Goal: Task Accomplishment & Management: Manage account settings

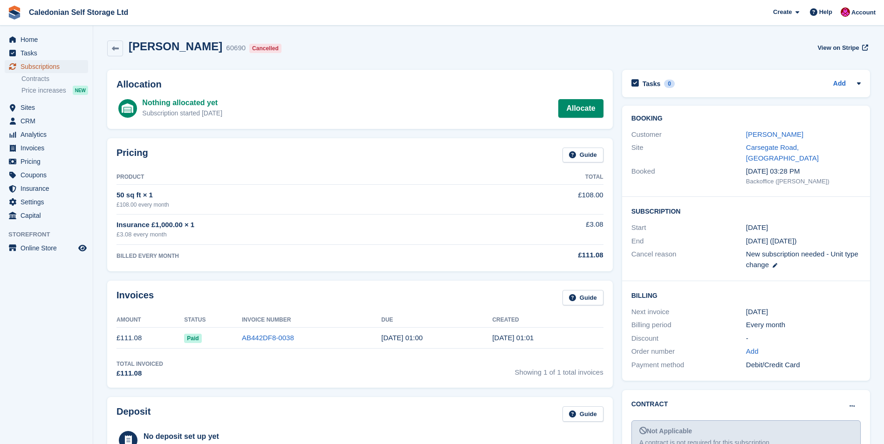
click at [50, 69] on span "Subscriptions" at bounding box center [48, 66] width 56 height 13
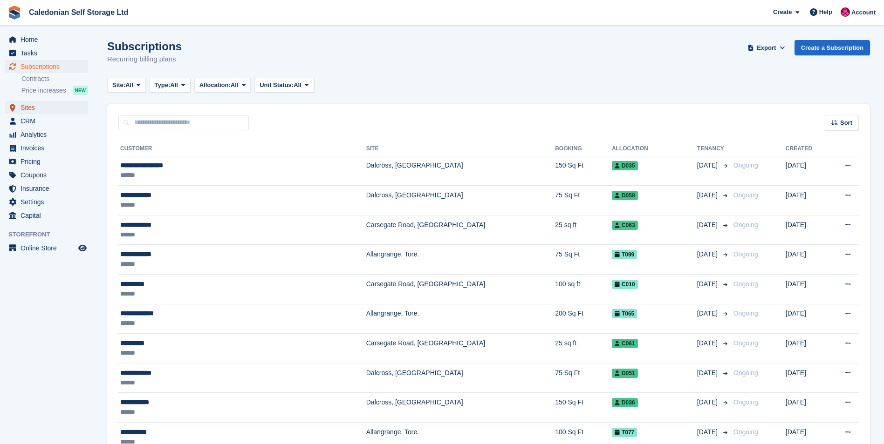
click at [30, 109] on span "Sites" at bounding box center [48, 107] width 56 height 13
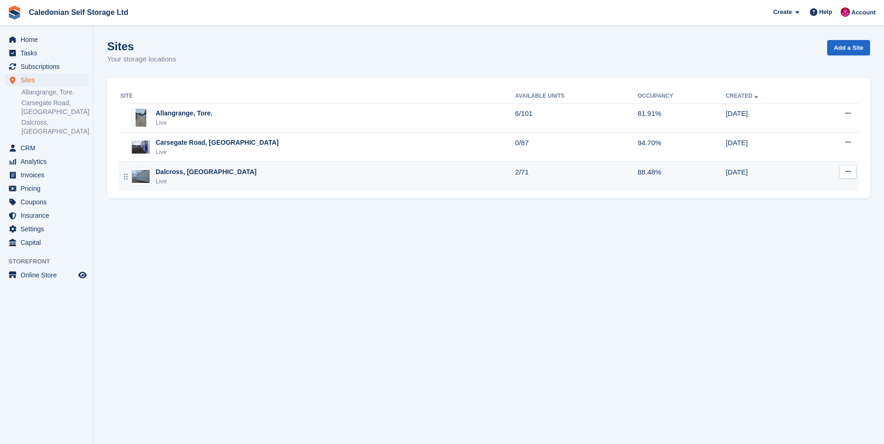
click at [180, 171] on div "Dalcross, [GEOGRAPHIC_DATA]" at bounding box center [206, 172] width 101 height 10
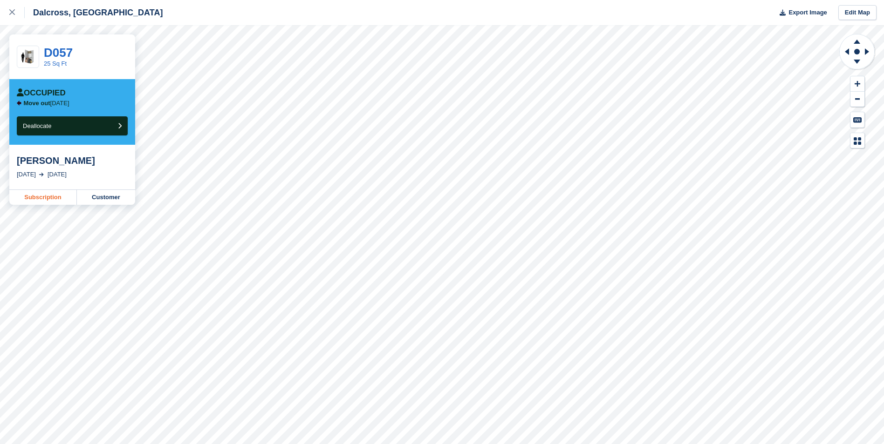
click at [41, 195] on link "Subscription" at bounding box center [43, 197] width 68 height 15
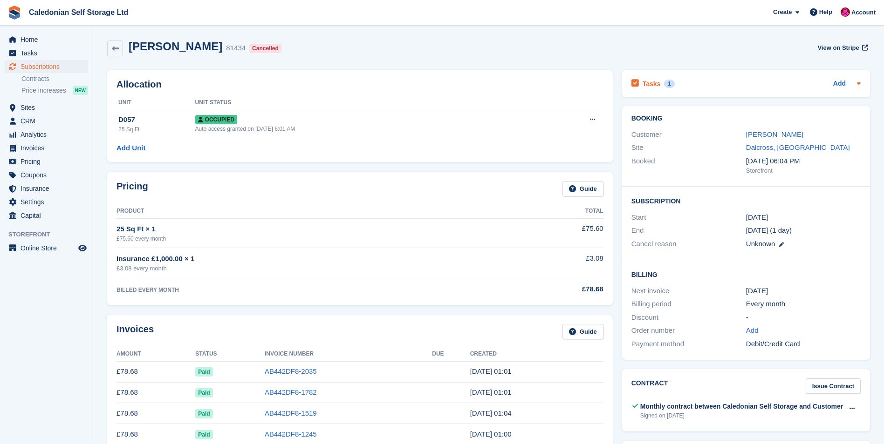
click at [699, 82] on div "Tasks 1 Add" at bounding box center [745, 83] width 229 height 13
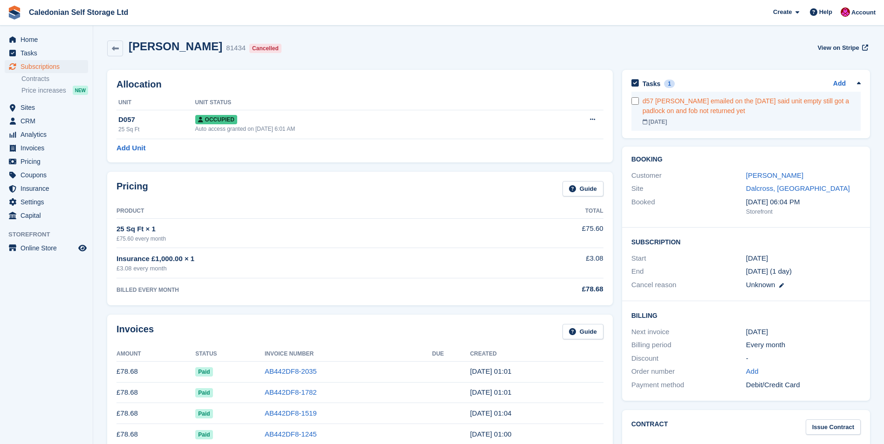
click at [772, 111] on div "d57 Daisy Gray emailed on the 18th August said unit empty still got a padlock o…" at bounding box center [751, 106] width 218 height 20
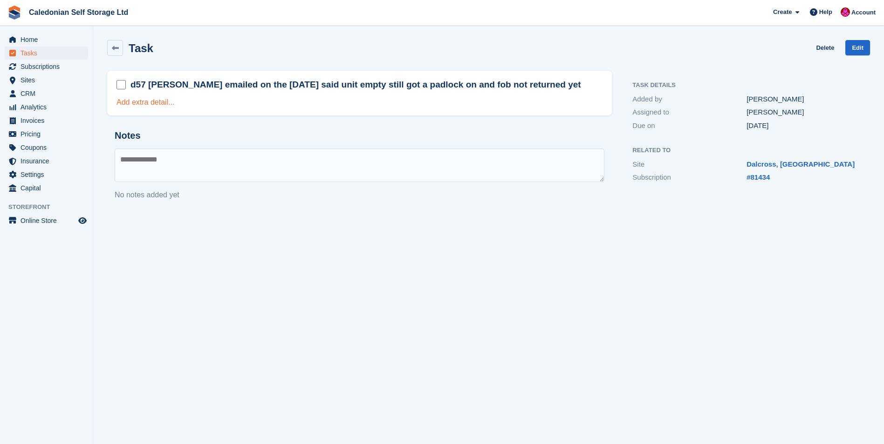
click at [147, 105] on link "Add extra detail..." at bounding box center [145, 102] width 58 height 8
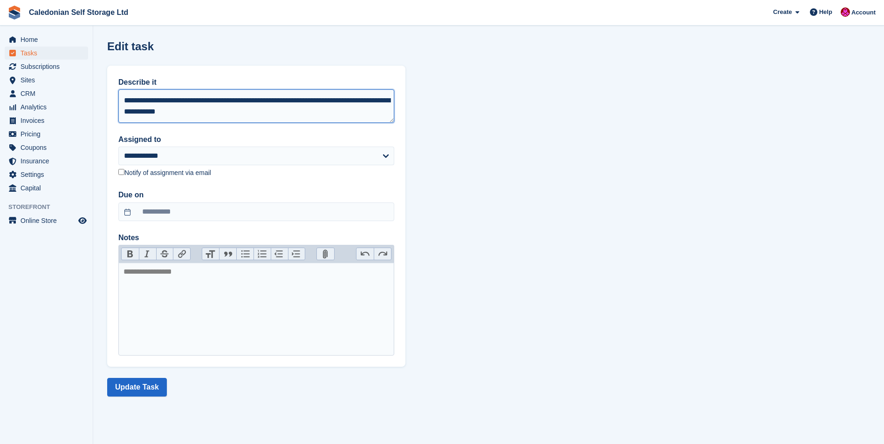
click at [232, 114] on textarea "**********" at bounding box center [256, 106] width 276 height 34
type textarea "**********"
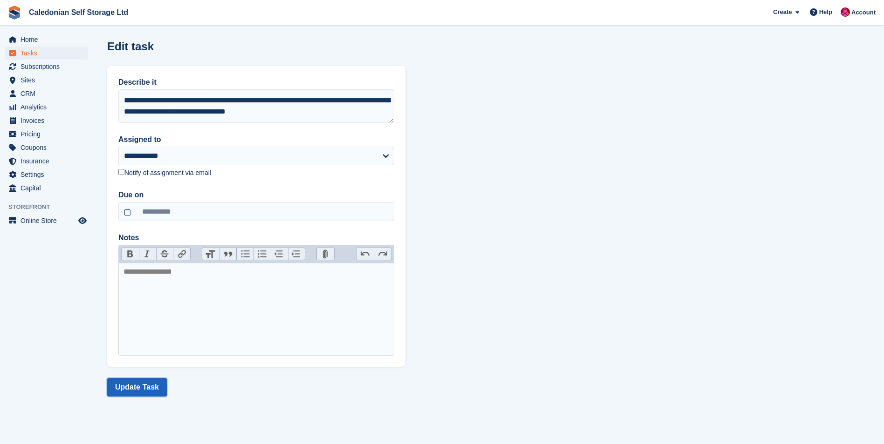
click at [144, 389] on button "Update Task" at bounding box center [137, 387] width 60 height 19
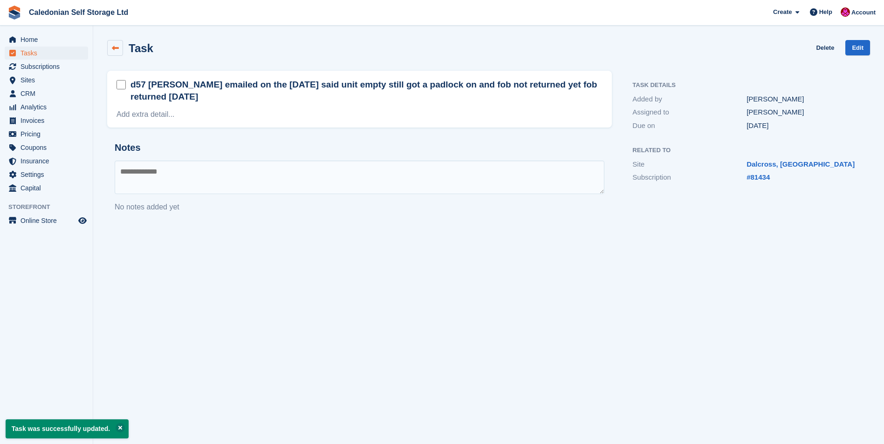
click at [118, 47] on icon at bounding box center [115, 48] width 7 height 7
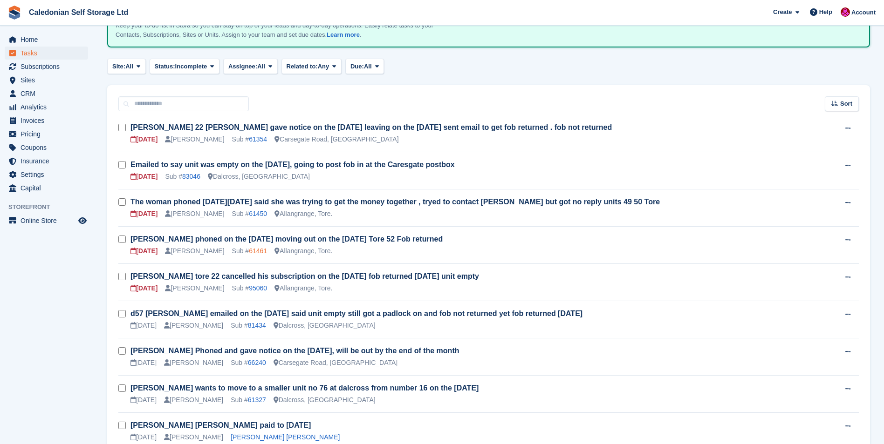
scroll to position [165, 0]
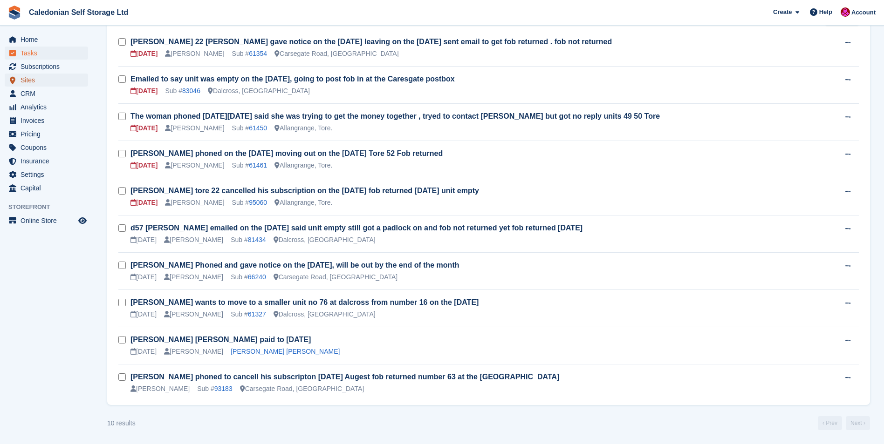
click at [21, 79] on span "Sites" at bounding box center [48, 80] width 56 height 13
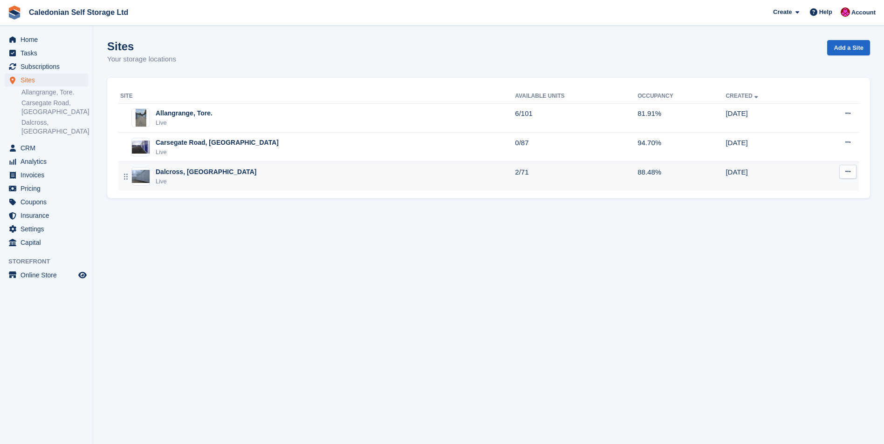
click at [169, 172] on div "Dalcross, [GEOGRAPHIC_DATA]" at bounding box center [206, 172] width 101 height 10
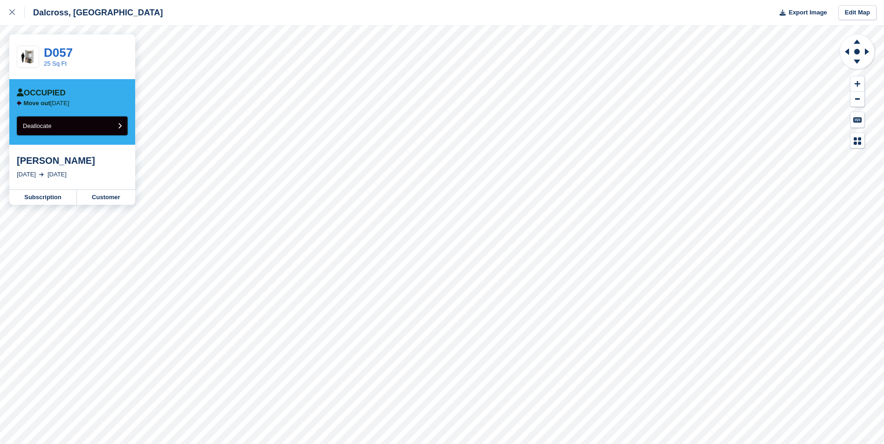
click at [119, 126] on icon "submit" at bounding box center [120, 126] width 4 height 6
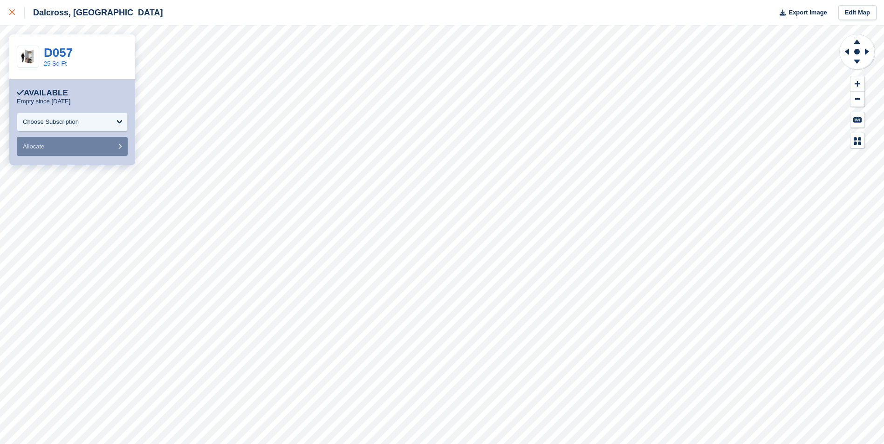
click at [12, 13] on icon at bounding box center [12, 12] width 6 height 6
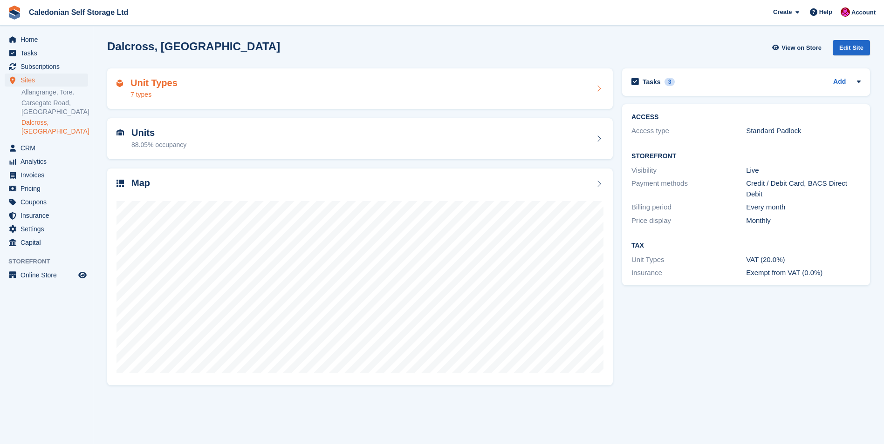
click at [132, 80] on h2 "Unit Types" at bounding box center [153, 83] width 47 height 11
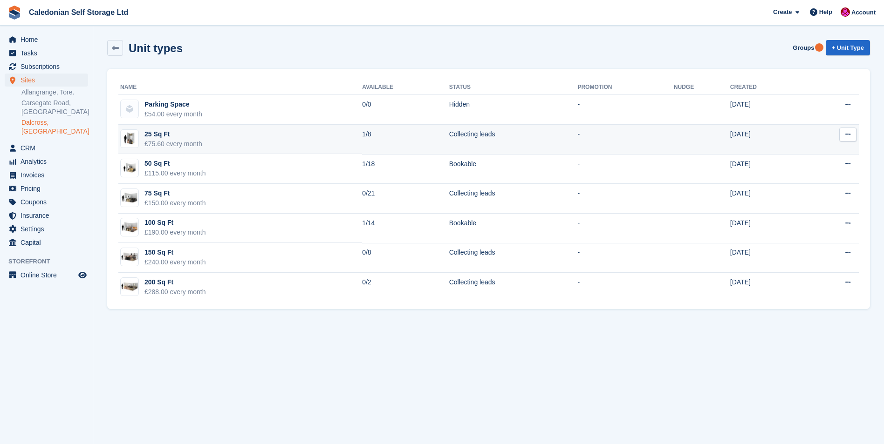
click at [171, 139] on div "£75.60 every month" at bounding box center [173, 144] width 58 height 10
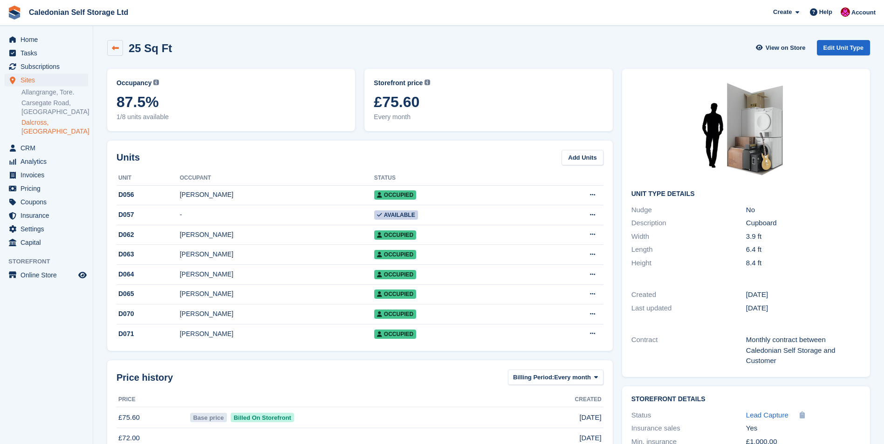
click at [110, 48] on link at bounding box center [115, 48] width 16 height 16
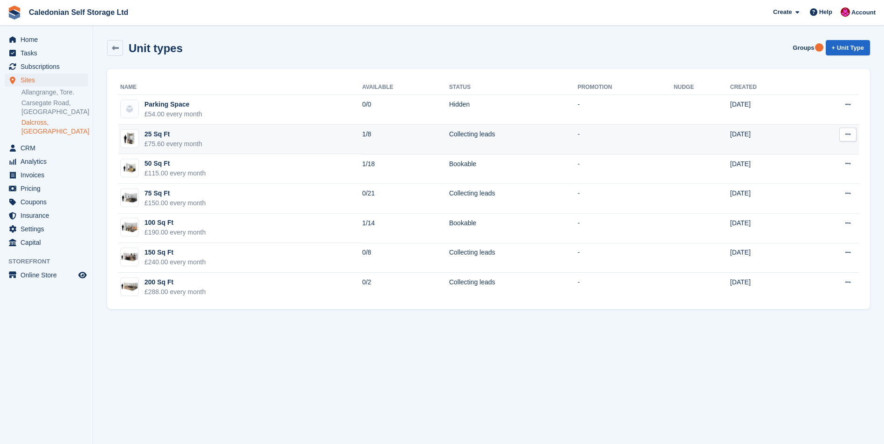
click at [848, 133] on icon at bounding box center [847, 134] width 5 height 6
click at [801, 155] on p "Edit unit type" at bounding box center [811, 153] width 81 height 12
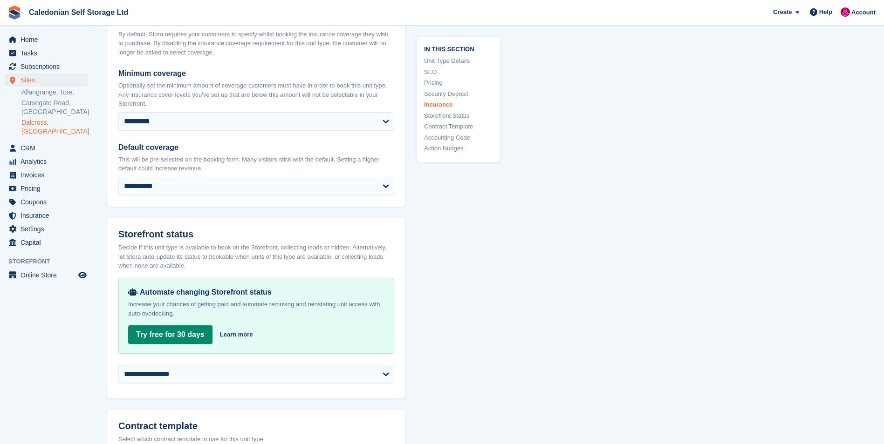
scroll to position [1491, 0]
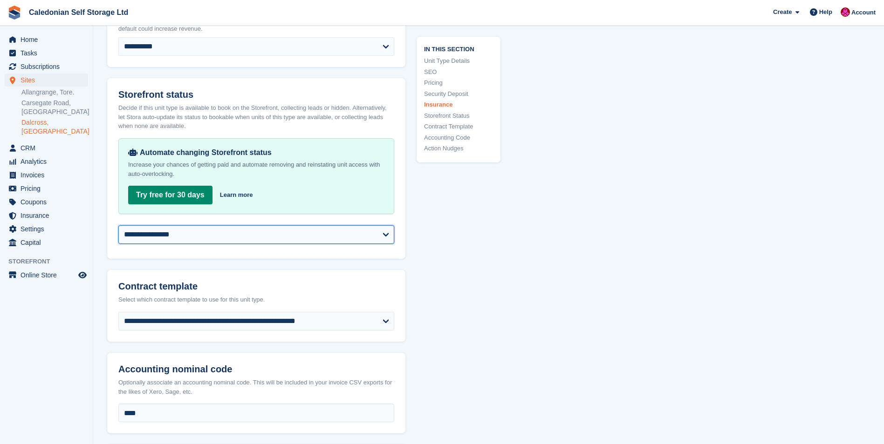
click at [387, 231] on select "**********" at bounding box center [256, 234] width 276 height 19
select select "********"
click at [118, 225] on select "**********" at bounding box center [256, 234] width 276 height 19
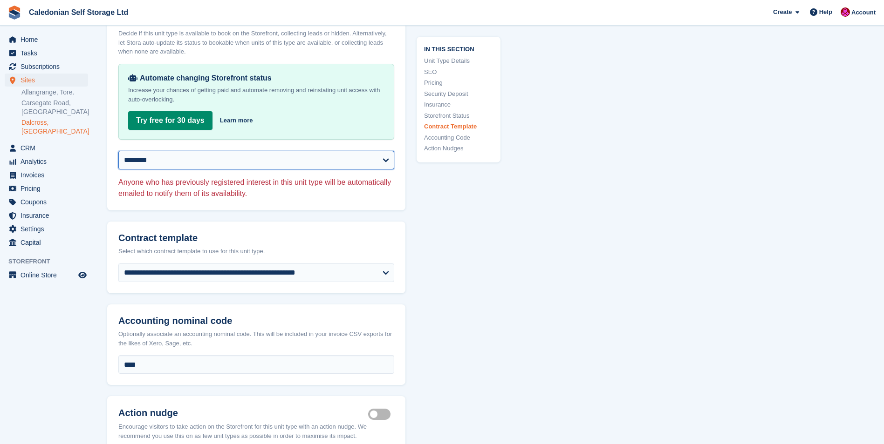
scroll to position [1723, 0]
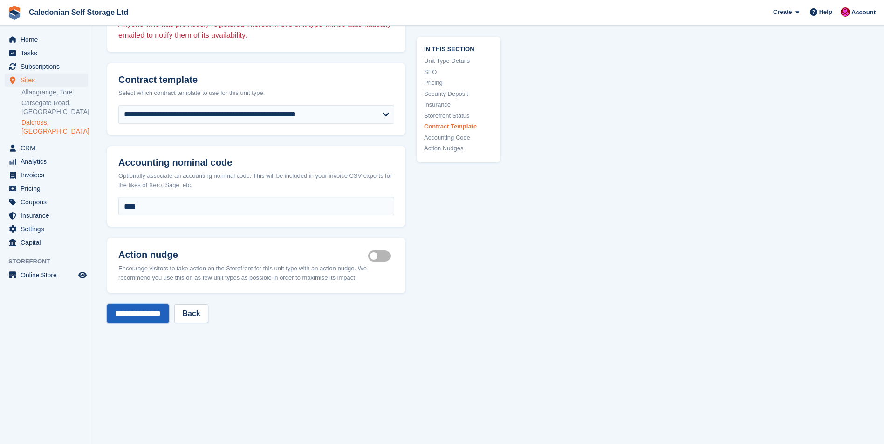
click at [136, 311] on input "**********" at bounding box center [137, 314] width 61 height 19
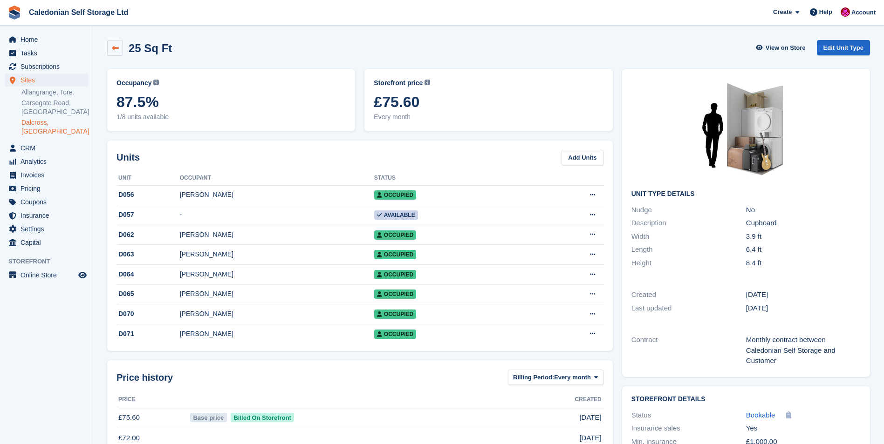
click at [112, 49] on icon at bounding box center [115, 48] width 7 height 7
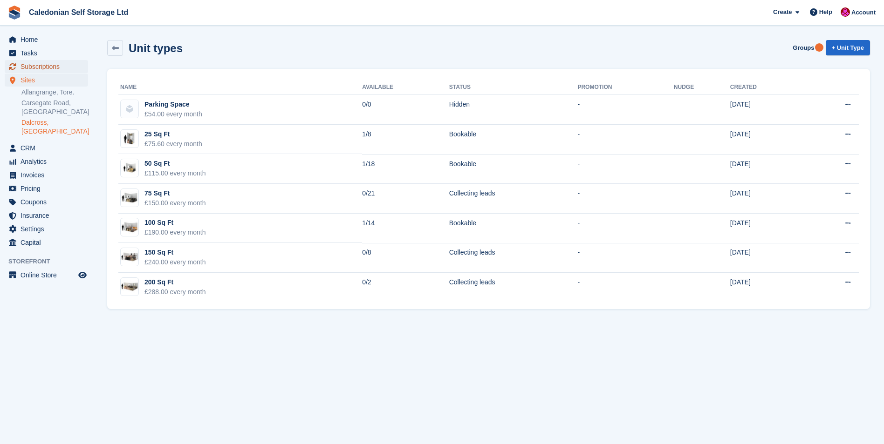
click at [36, 65] on span "Subscriptions" at bounding box center [48, 66] width 56 height 13
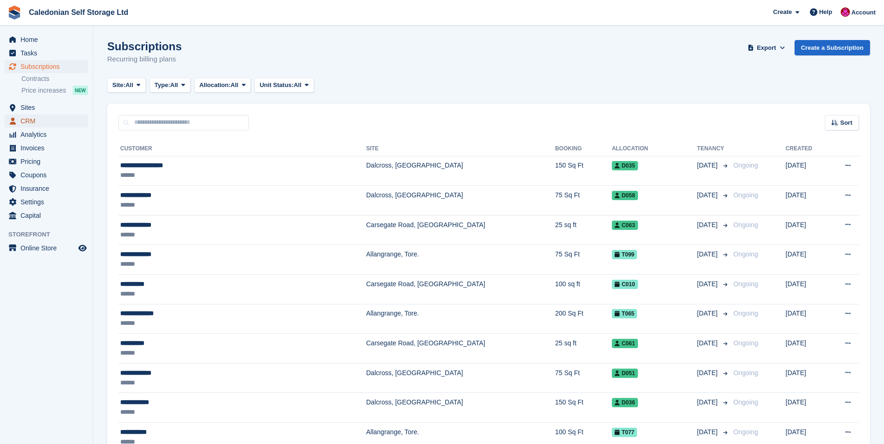
click at [24, 122] on span "CRM" at bounding box center [48, 121] width 56 height 13
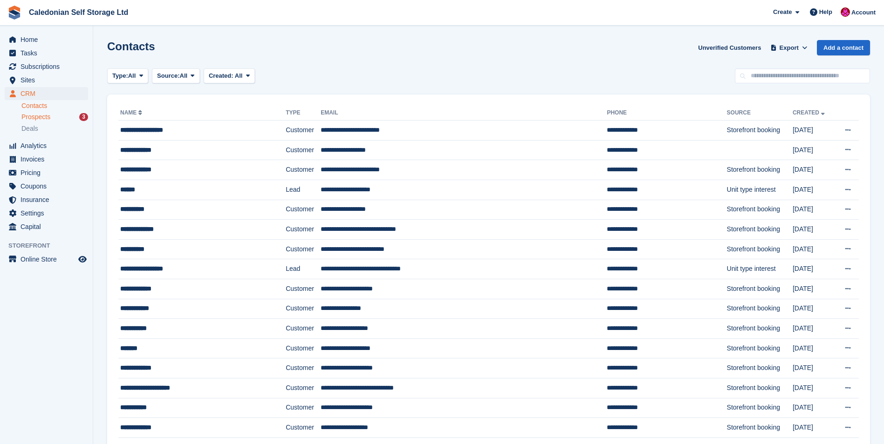
click at [83, 115] on div "3" at bounding box center [83, 117] width 9 height 8
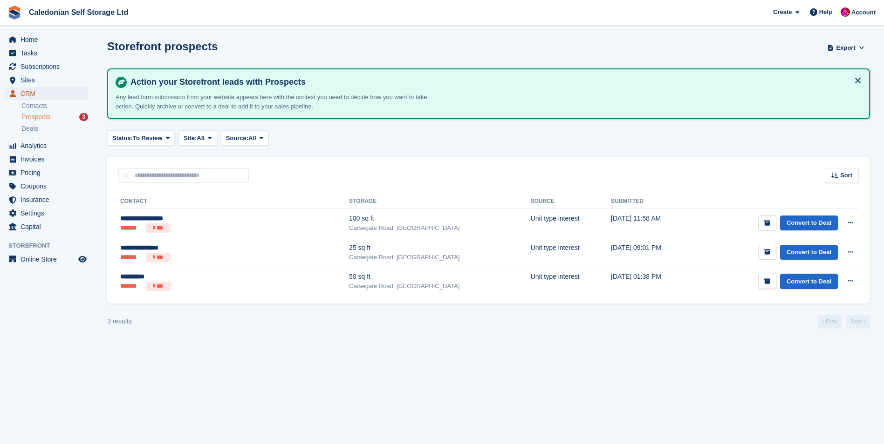
click at [27, 94] on span "CRM" at bounding box center [48, 93] width 56 height 13
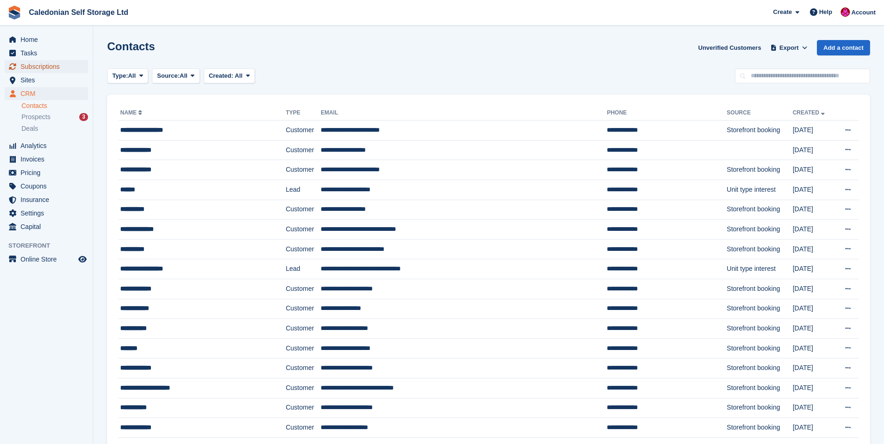
click at [34, 67] on span "Subscriptions" at bounding box center [48, 66] width 56 height 13
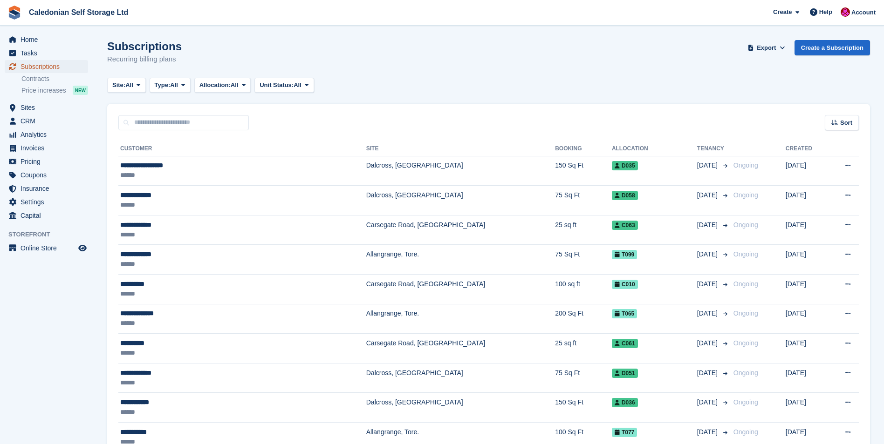
click at [36, 66] on span "Subscriptions" at bounding box center [48, 66] width 56 height 13
click at [25, 104] on span "Sites" at bounding box center [48, 107] width 56 height 13
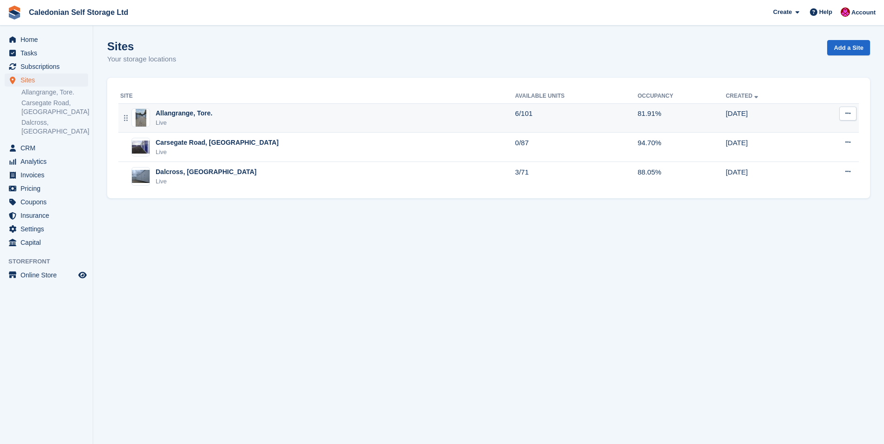
click at [156, 112] on div "Allangrange, Tore." at bounding box center [184, 114] width 57 height 10
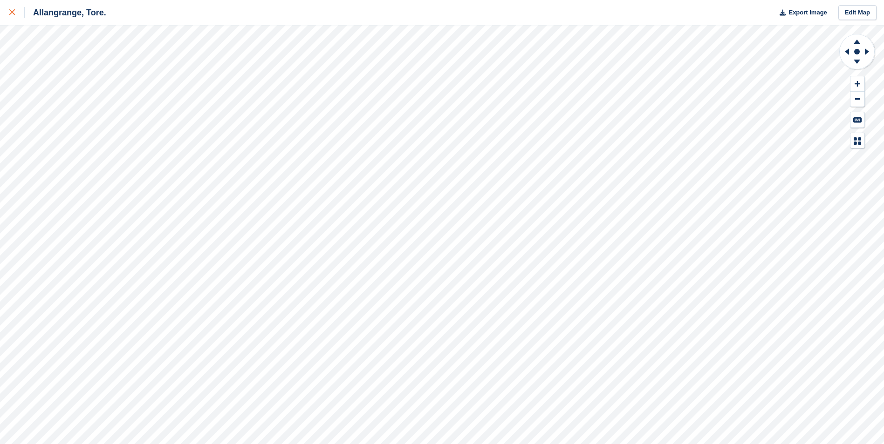
click at [13, 13] on icon at bounding box center [12, 12] width 6 height 6
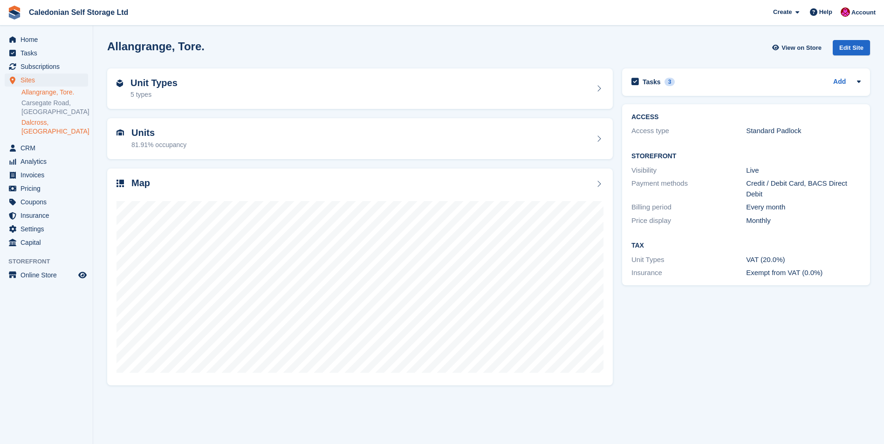
click at [34, 121] on link "Dalcross, [GEOGRAPHIC_DATA]" at bounding box center [54, 127] width 67 height 18
click at [103, 236] on div "Map" at bounding box center [359, 277] width 515 height 227
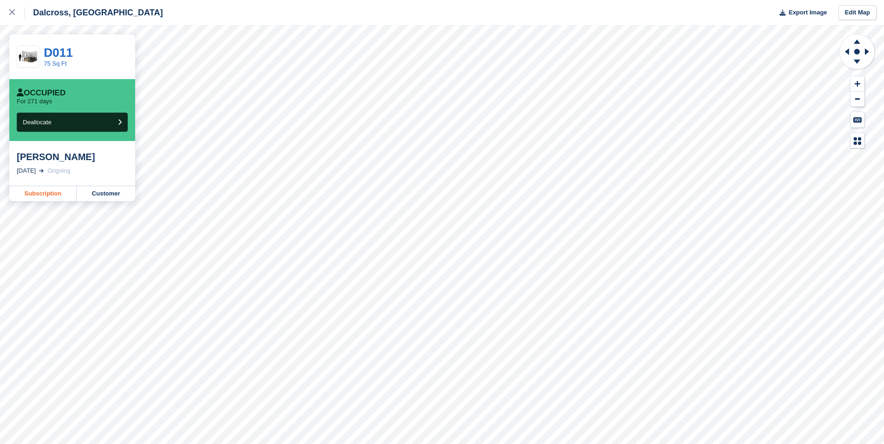
click at [35, 194] on link "Subscription" at bounding box center [43, 193] width 68 height 15
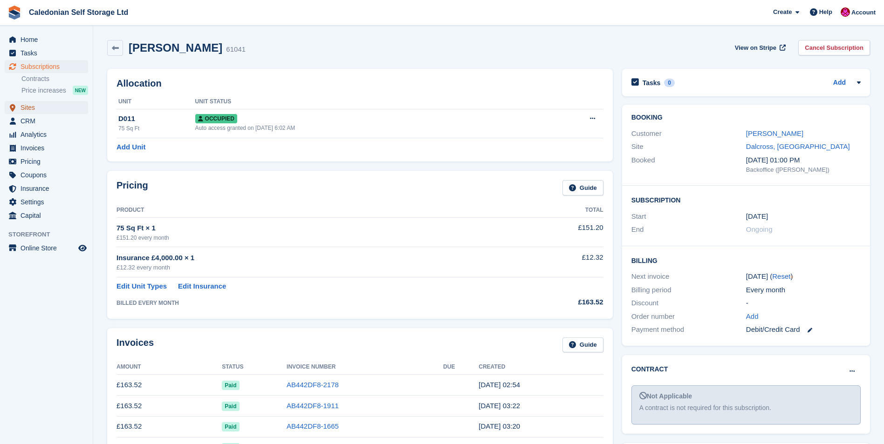
click at [31, 106] on span "Sites" at bounding box center [48, 107] width 56 height 13
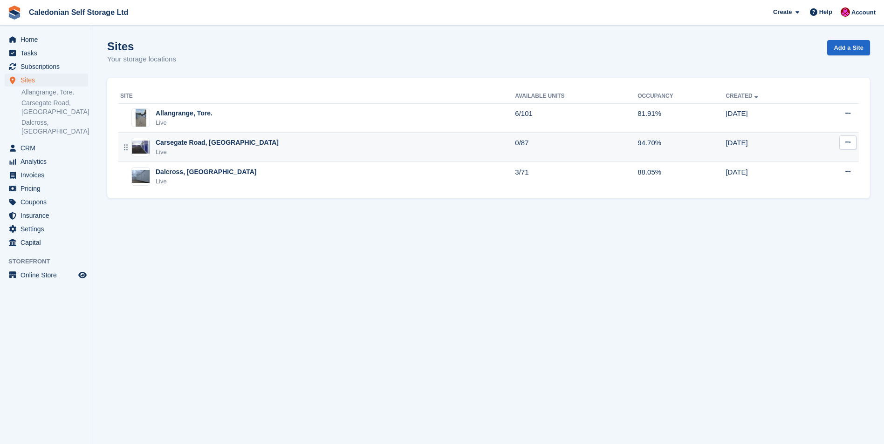
click at [181, 145] on div "Carsegate Road, [GEOGRAPHIC_DATA]" at bounding box center [217, 143] width 123 height 10
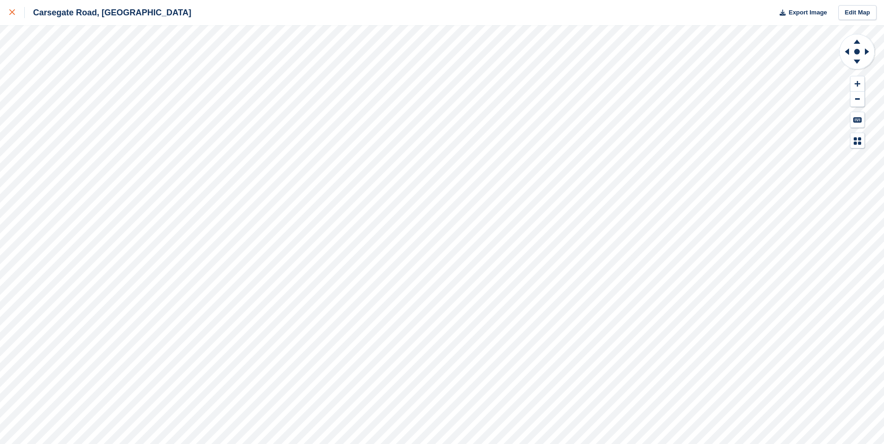
click at [12, 13] on icon at bounding box center [12, 12] width 6 height 6
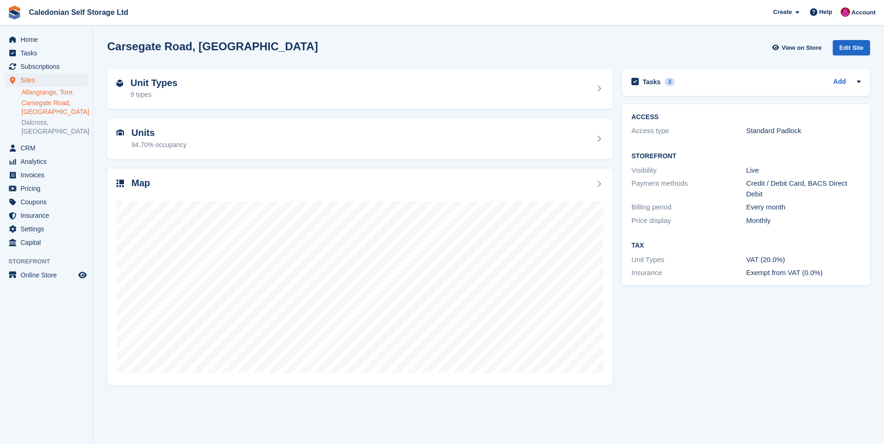
click at [34, 91] on link "Allangrange, Tore." at bounding box center [54, 92] width 67 height 9
click at [138, 84] on h2 "Unit Types" at bounding box center [153, 83] width 47 height 11
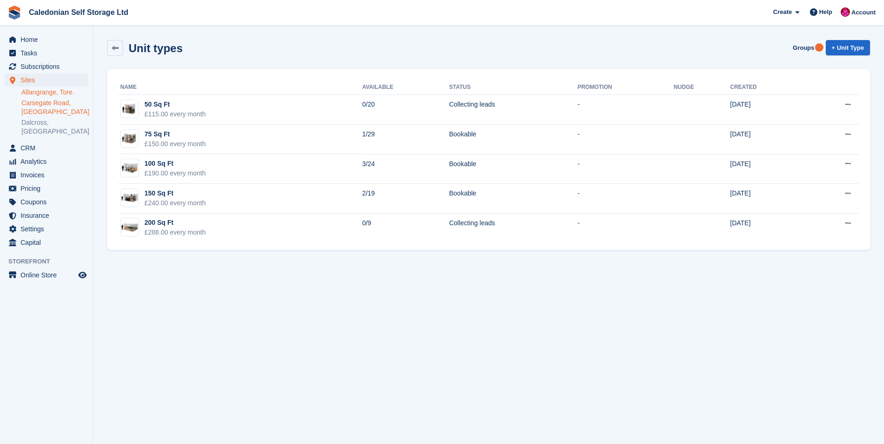
click at [40, 105] on link "Carsegate Road, [GEOGRAPHIC_DATA]" at bounding box center [54, 108] width 67 height 18
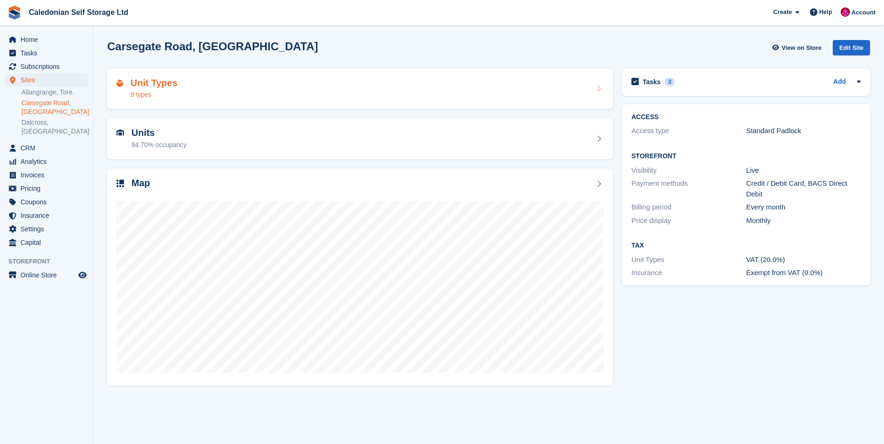
click at [137, 83] on h2 "Unit Types" at bounding box center [153, 83] width 47 height 11
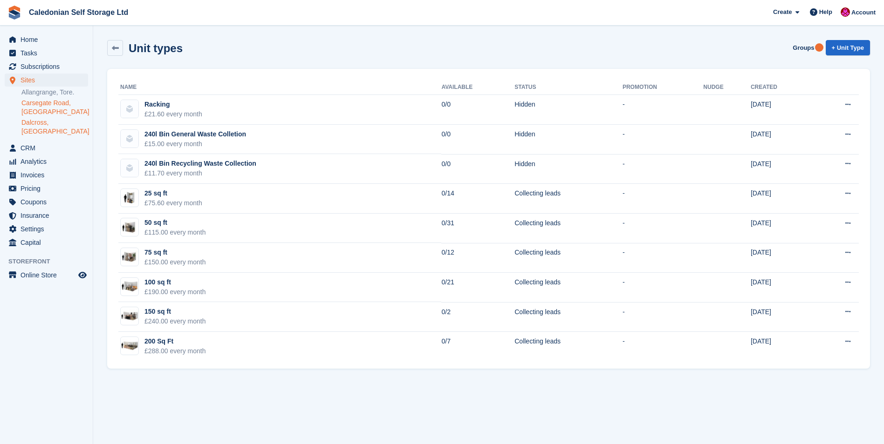
click at [36, 123] on link "Dalcross, [GEOGRAPHIC_DATA]" at bounding box center [54, 127] width 67 height 18
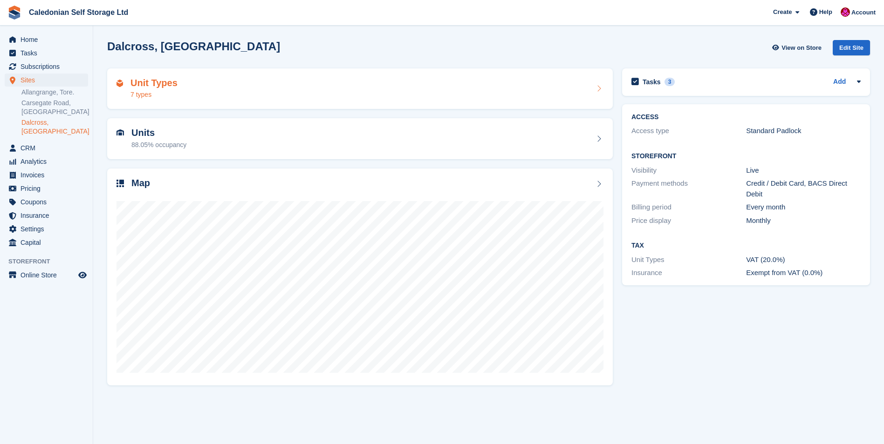
click at [133, 84] on h2 "Unit Types" at bounding box center [153, 83] width 47 height 11
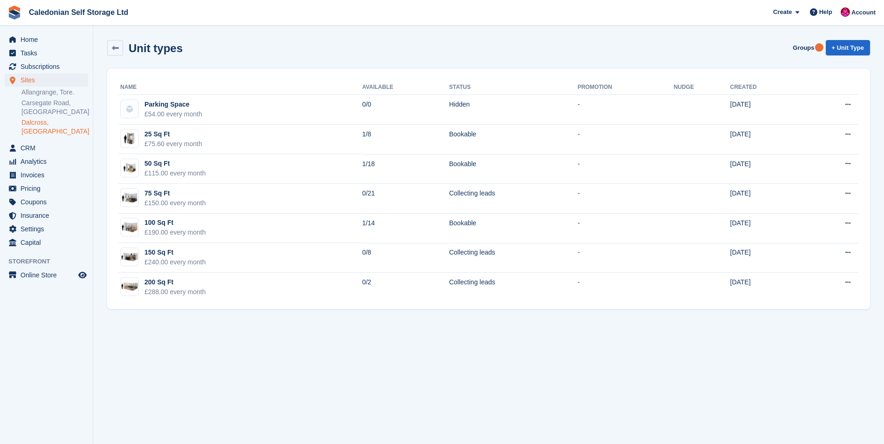
click at [48, 121] on link "Dalcross, [GEOGRAPHIC_DATA]" at bounding box center [54, 127] width 67 height 18
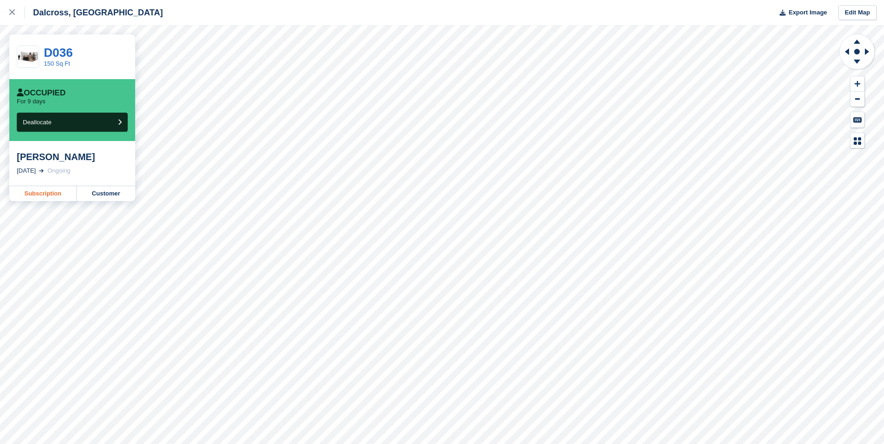
click at [43, 192] on link "Subscription" at bounding box center [43, 193] width 68 height 15
